Goal: Transaction & Acquisition: Book appointment/travel/reservation

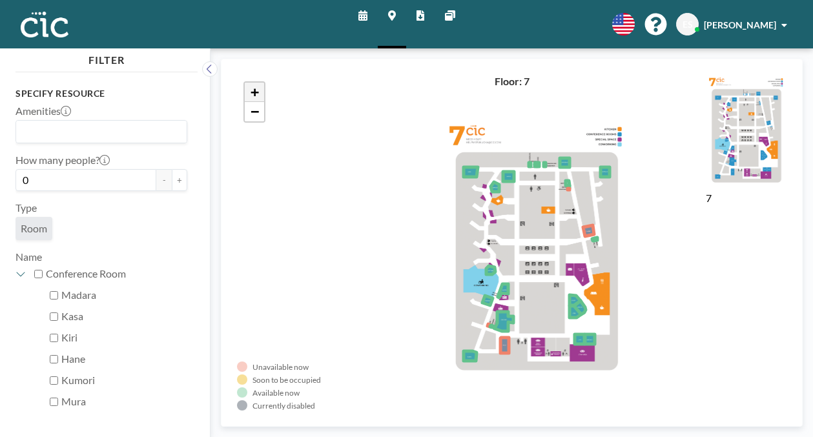
click at [251, 84] on span "+" at bounding box center [255, 92] width 8 height 16
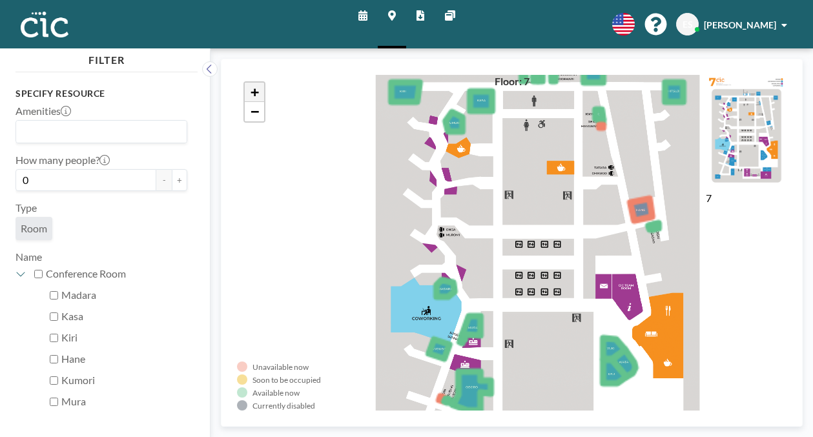
click at [251, 84] on span "+" at bounding box center [255, 92] width 8 height 16
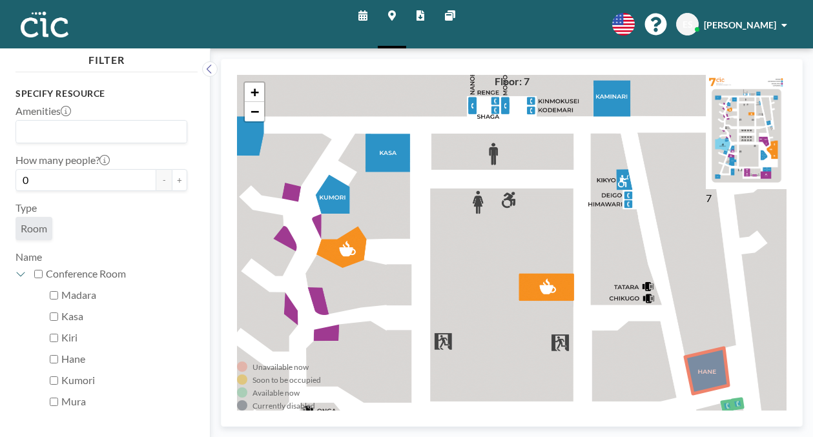
drag, startPoint x: 430, startPoint y: 158, endPoint x: 393, endPoint y: 360, distance: 205.5
click at [393, 360] on div "+ −" at bounding box center [512, 243] width 550 height 336
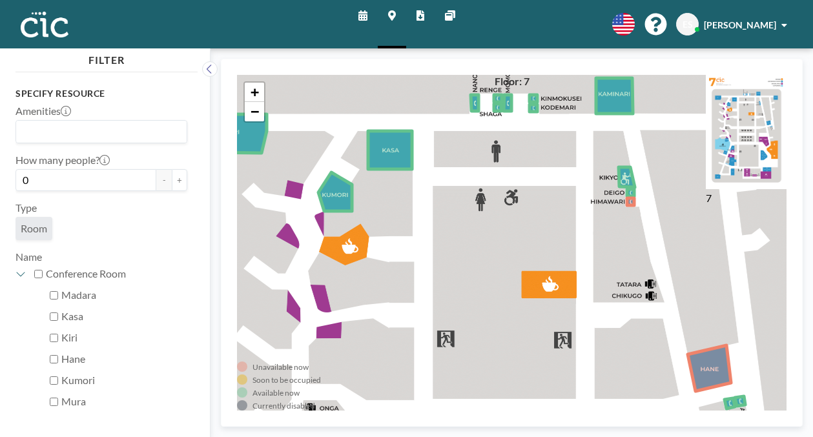
click at [367, 14] on icon at bounding box center [362, 15] width 9 height 10
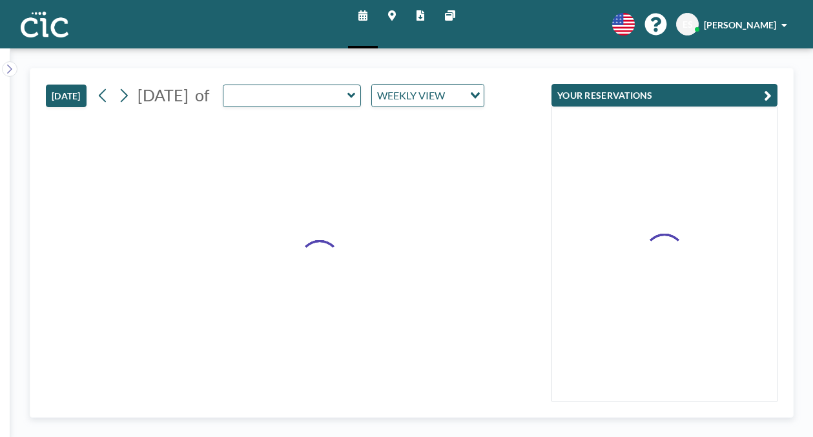
type input "Uroko"
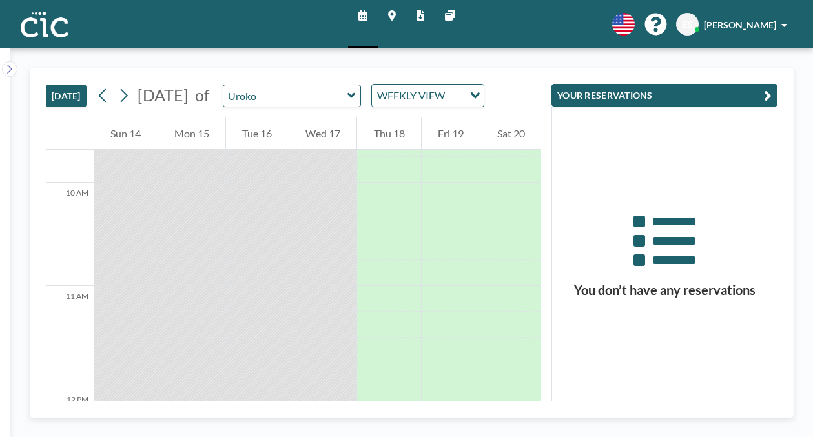
scroll to position [1028, 0]
click at [324, 87] on input "text" at bounding box center [285, 95] width 124 height 21
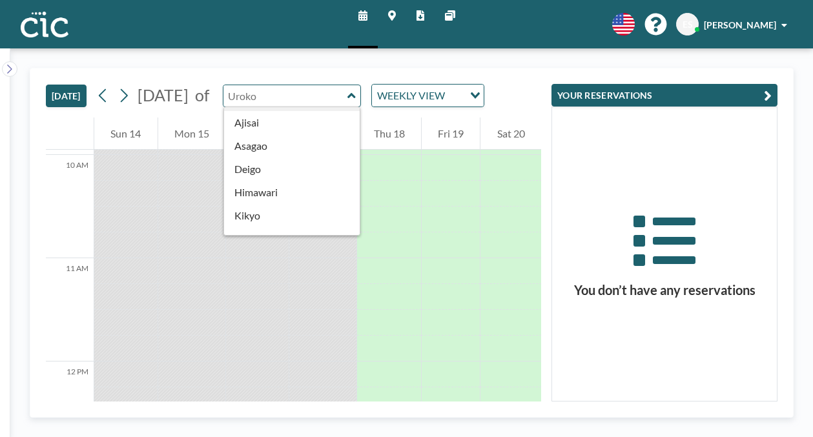
scroll to position [285, 0]
type input "Nanohana"
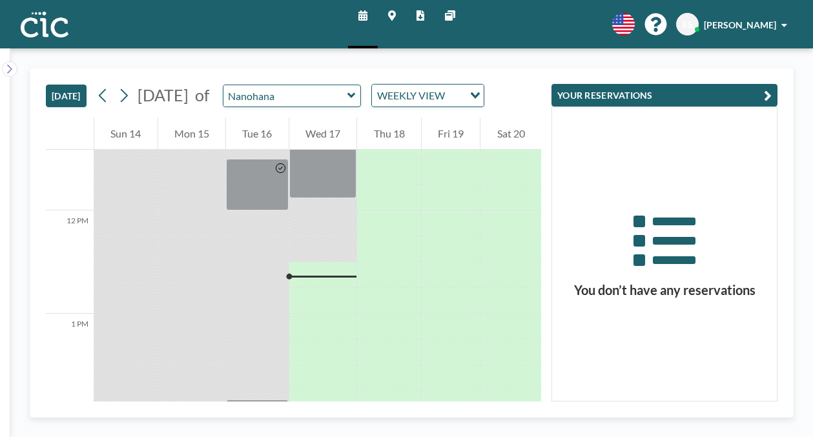
scroll to position [1197, 0]
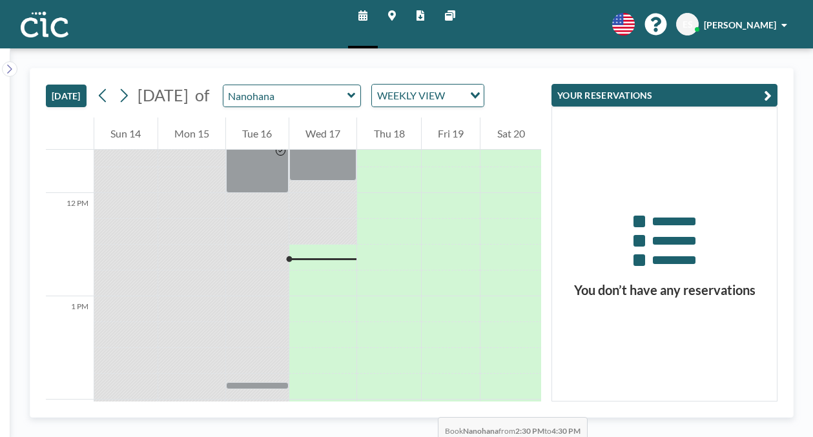
drag, startPoint x: 330, startPoint y: 321, endPoint x: 343, endPoint y: 326, distance: 13.9
click at [343, 326] on div at bounding box center [323, 193] width 68 height 2480
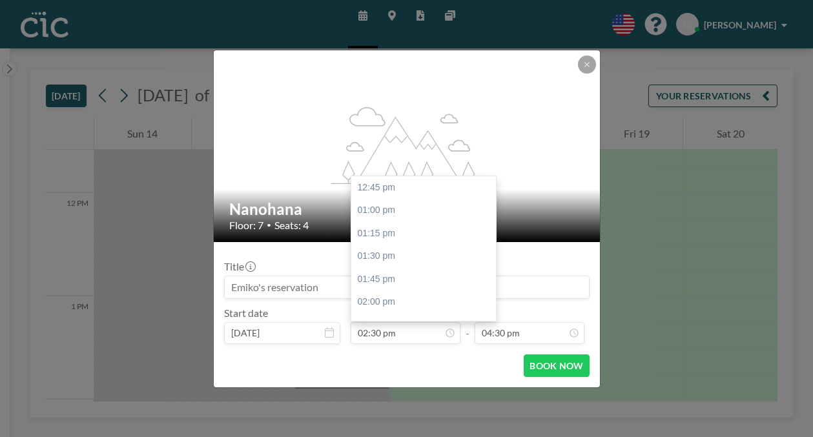
scroll to position [144, 0]
click at [300, 279] on input at bounding box center [407, 287] width 364 height 22
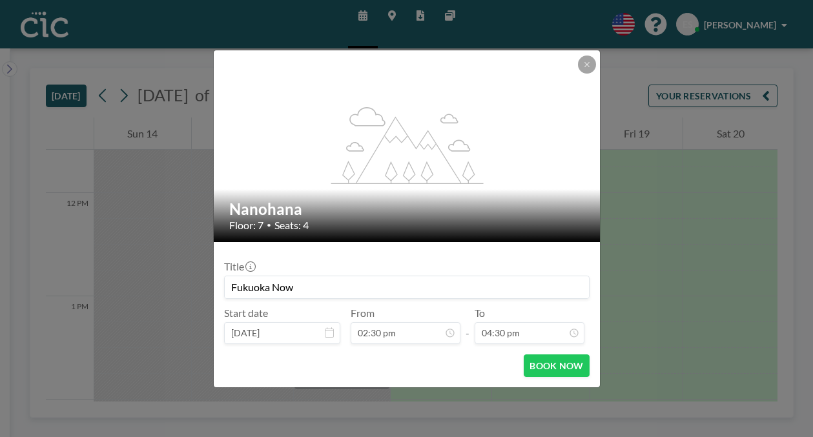
scroll to position [1361, 0]
type input "Fukuoka Now"
click at [524, 355] on button "BOOK NOW" at bounding box center [556, 366] width 65 height 23
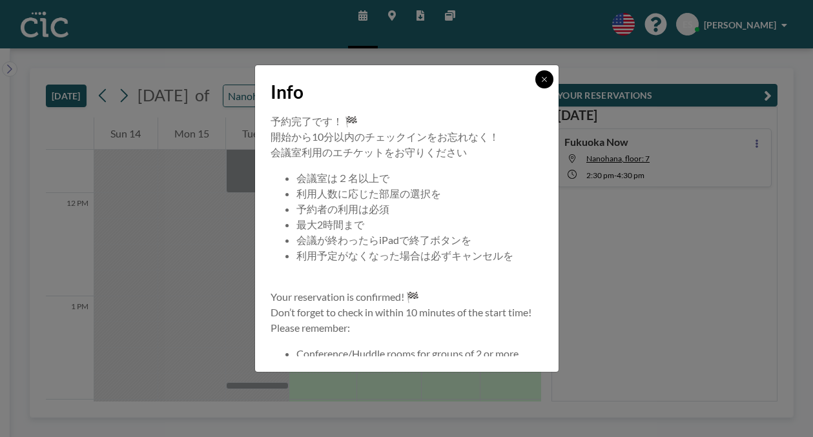
click at [541, 83] on icon at bounding box center [545, 80] width 8 height 8
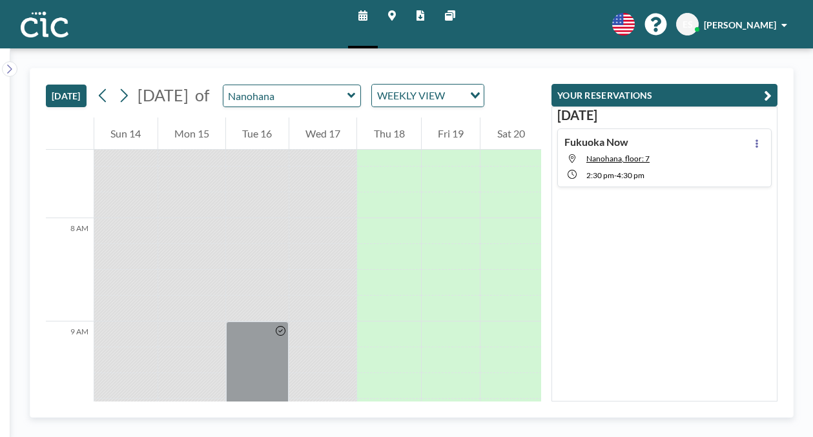
scroll to position [752, 0]
